Goal: Transaction & Acquisition: Obtain resource

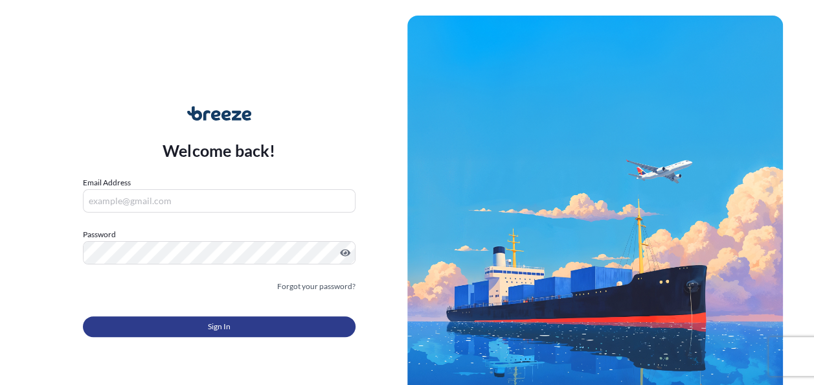
type input "[EMAIL_ADDRESS][DOMAIN_NAME]"
click at [208, 324] on span "Sign In" at bounding box center [219, 326] width 23 height 13
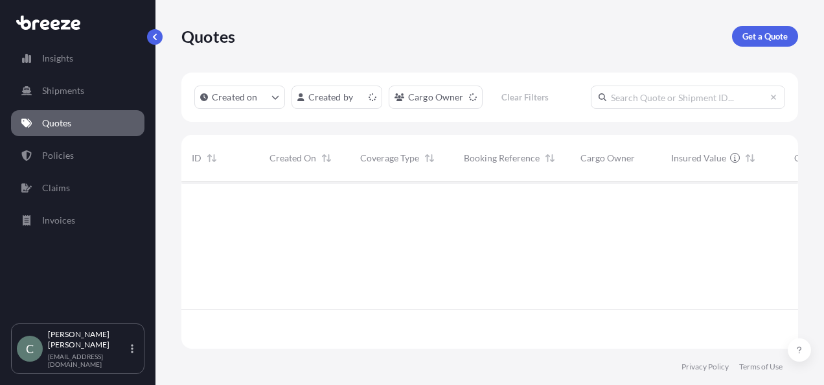
scroll to position [164, 606]
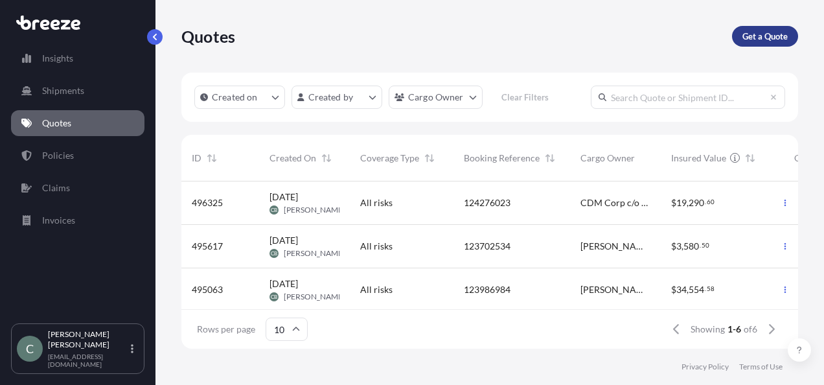
click at [762, 41] on p "Get a Quote" at bounding box center [764, 36] width 45 height 13
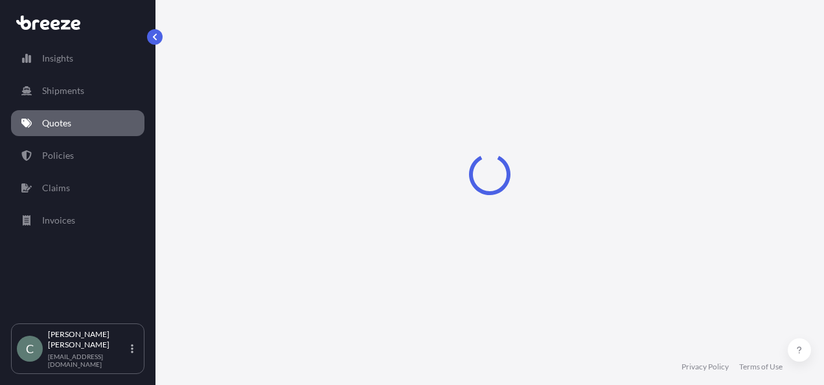
select select "Sea"
select select "1"
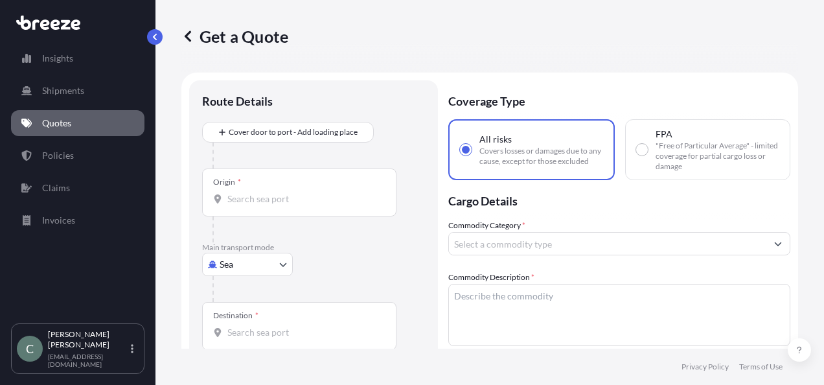
scroll to position [21, 0]
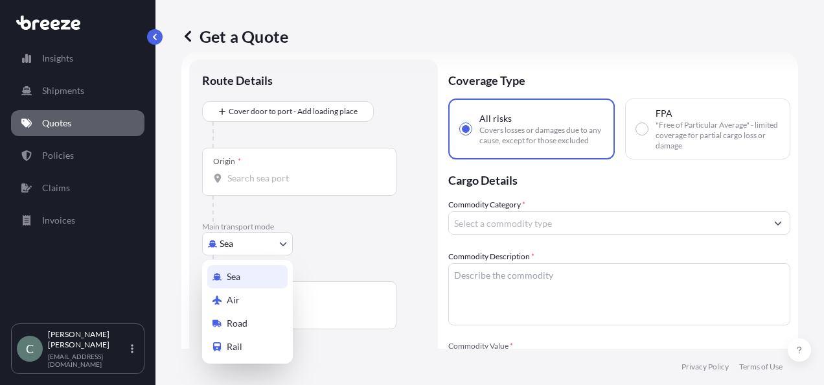
click at [283, 245] on body "Insights Shipments Quotes Policies Claims Invoices C [PERSON_NAME] [EMAIL_ADDRE…" at bounding box center [412, 192] width 824 height 385
click at [250, 319] on div "Road" at bounding box center [247, 322] width 80 height 23
select select "Road"
